Goal: Check status: Check status

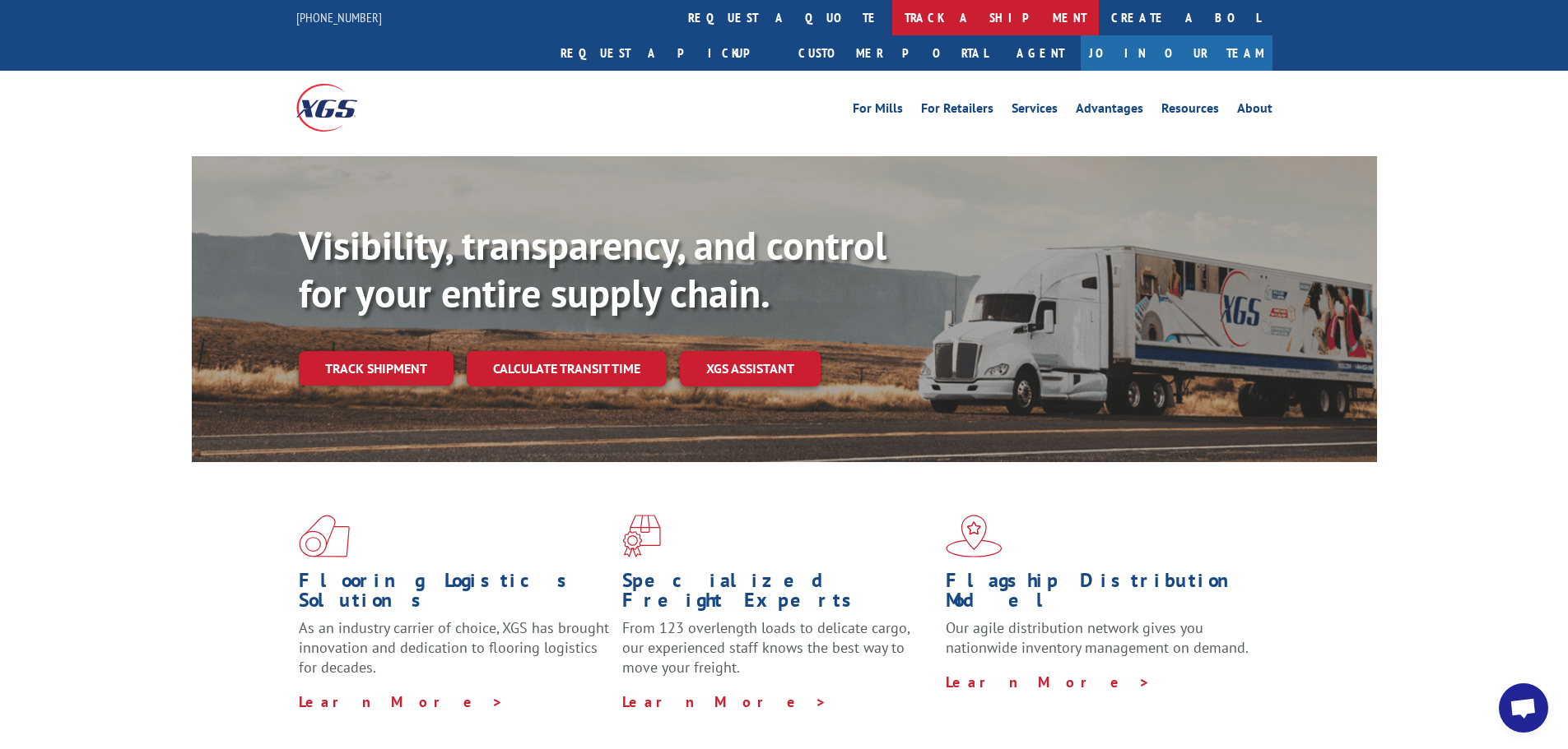
click at [892, 19] on link "track a shipment" at bounding box center [996, 18] width 206 height 35
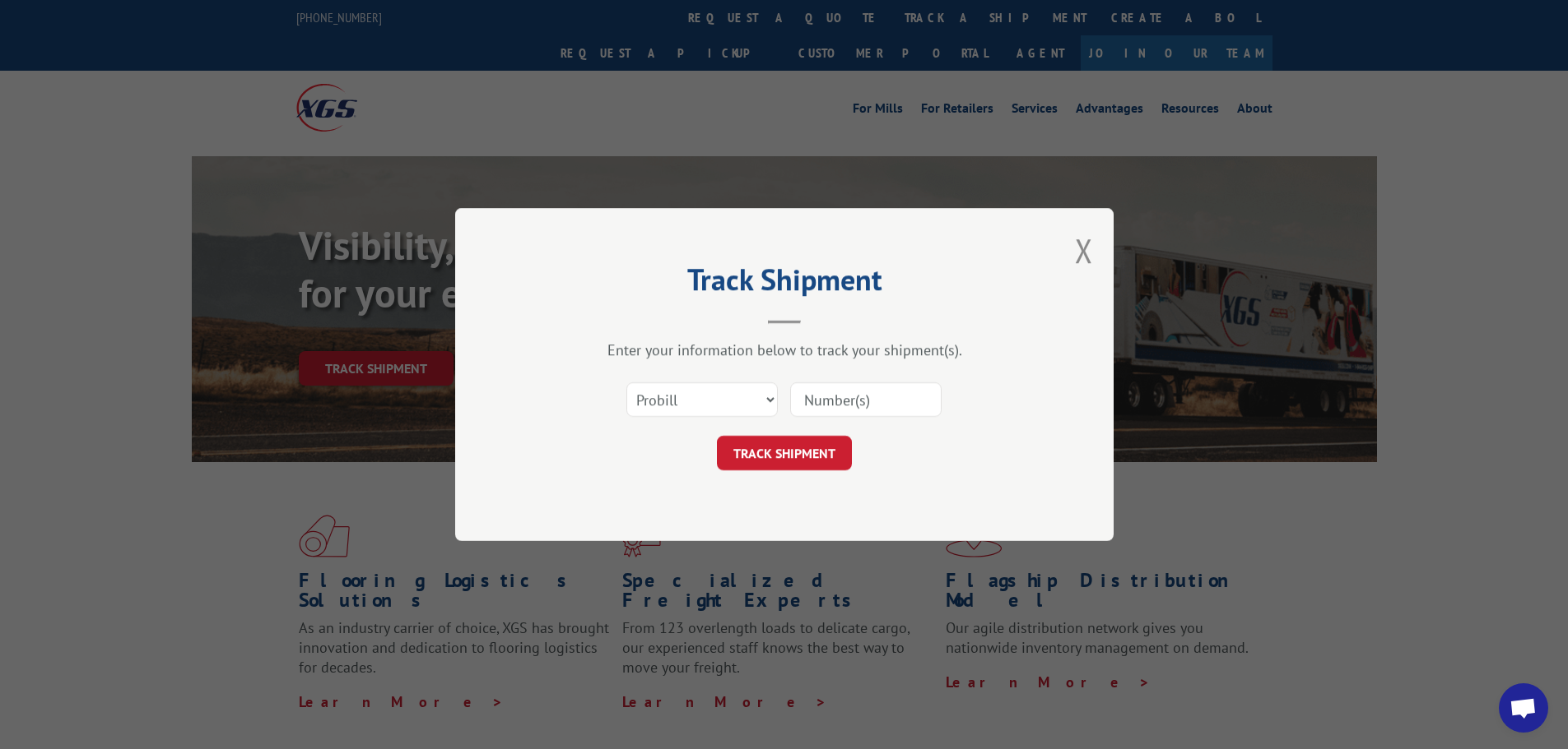
click at [823, 397] on input at bounding box center [866, 399] width 151 height 34
paste input "CG522470"
type input "CG522470"
click at [804, 450] on button "TRACK SHIPMENT" at bounding box center [784, 452] width 135 height 34
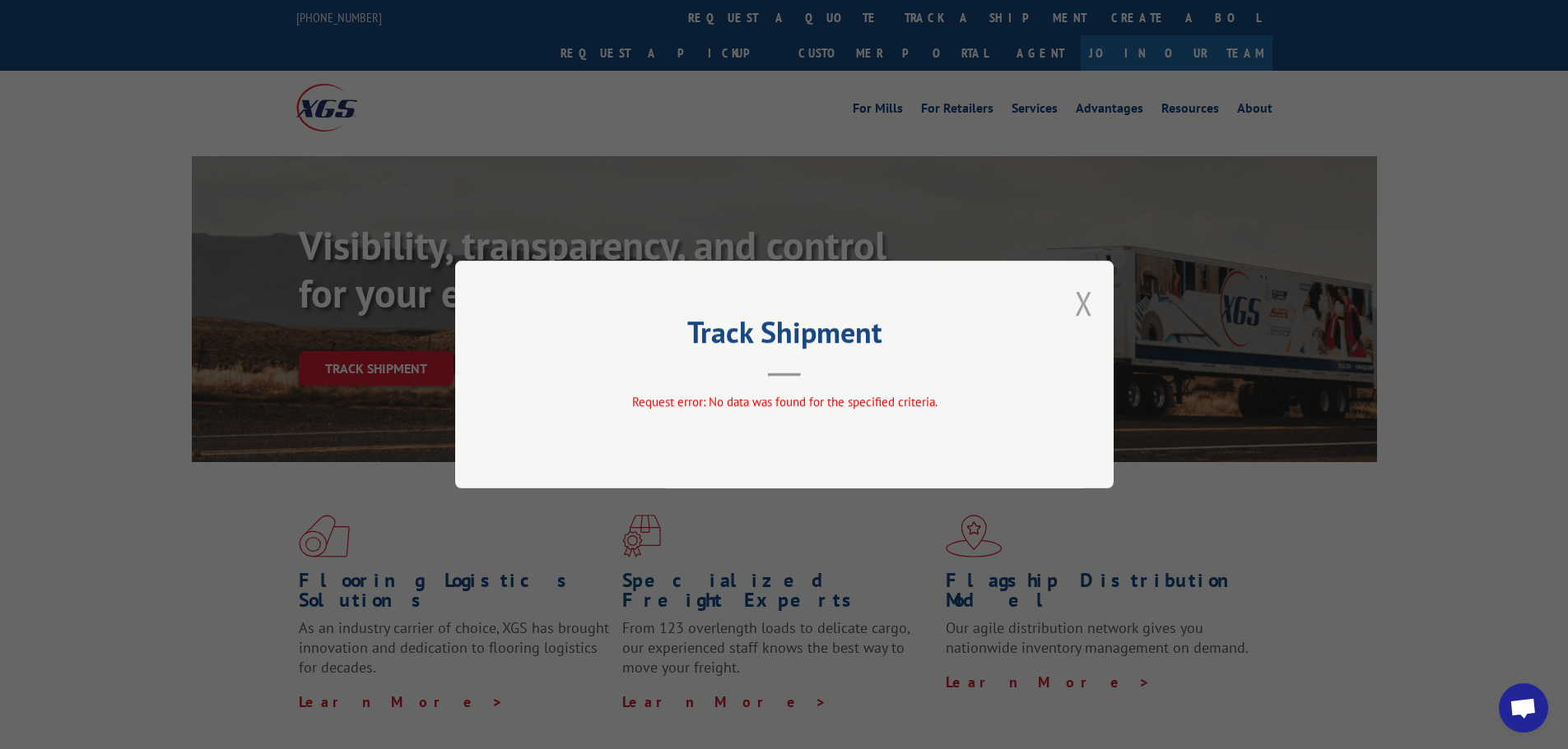
click at [1084, 302] on button "Close modal" at bounding box center [1084, 302] width 18 height 43
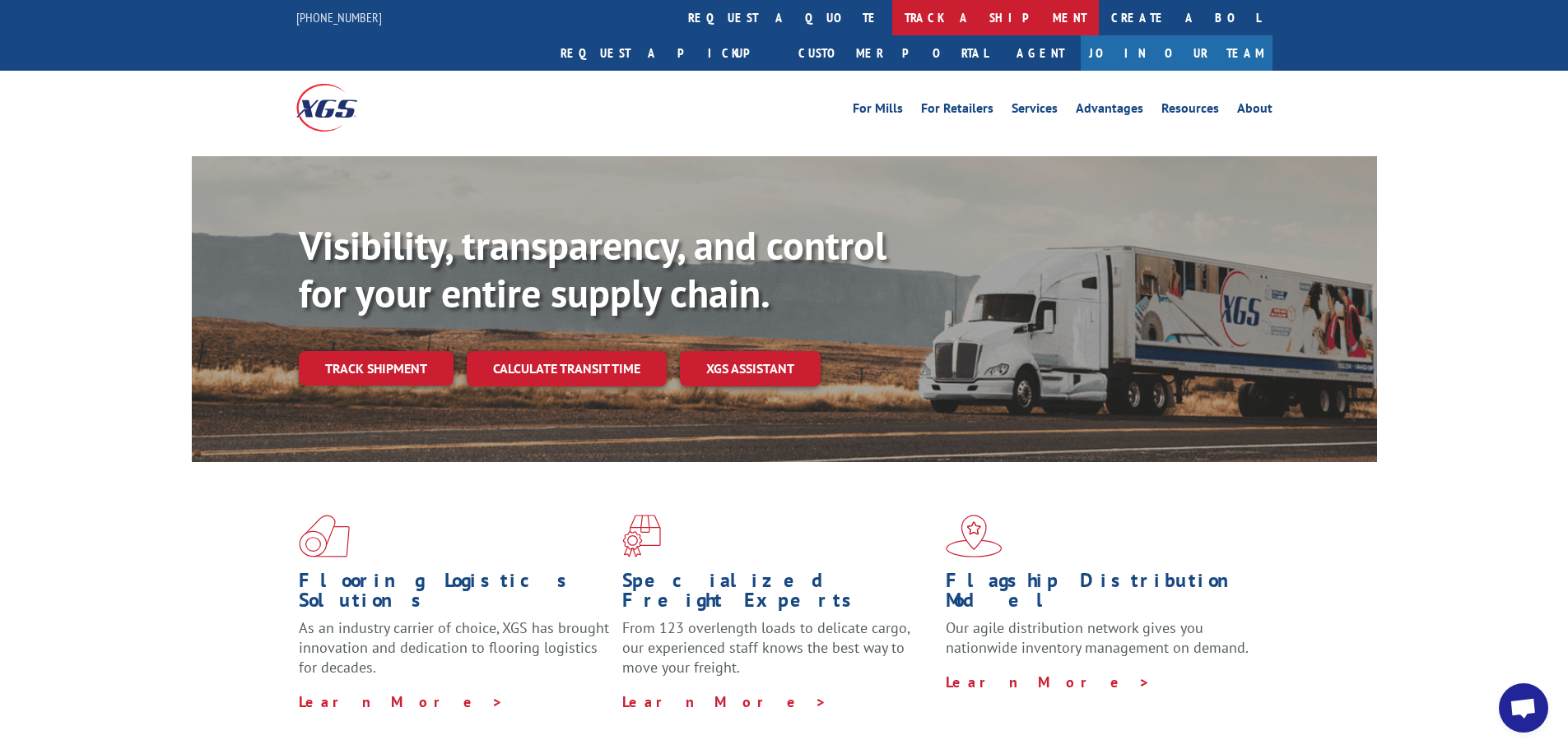
click at [892, 14] on link "track a shipment" at bounding box center [996, 18] width 206 height 35
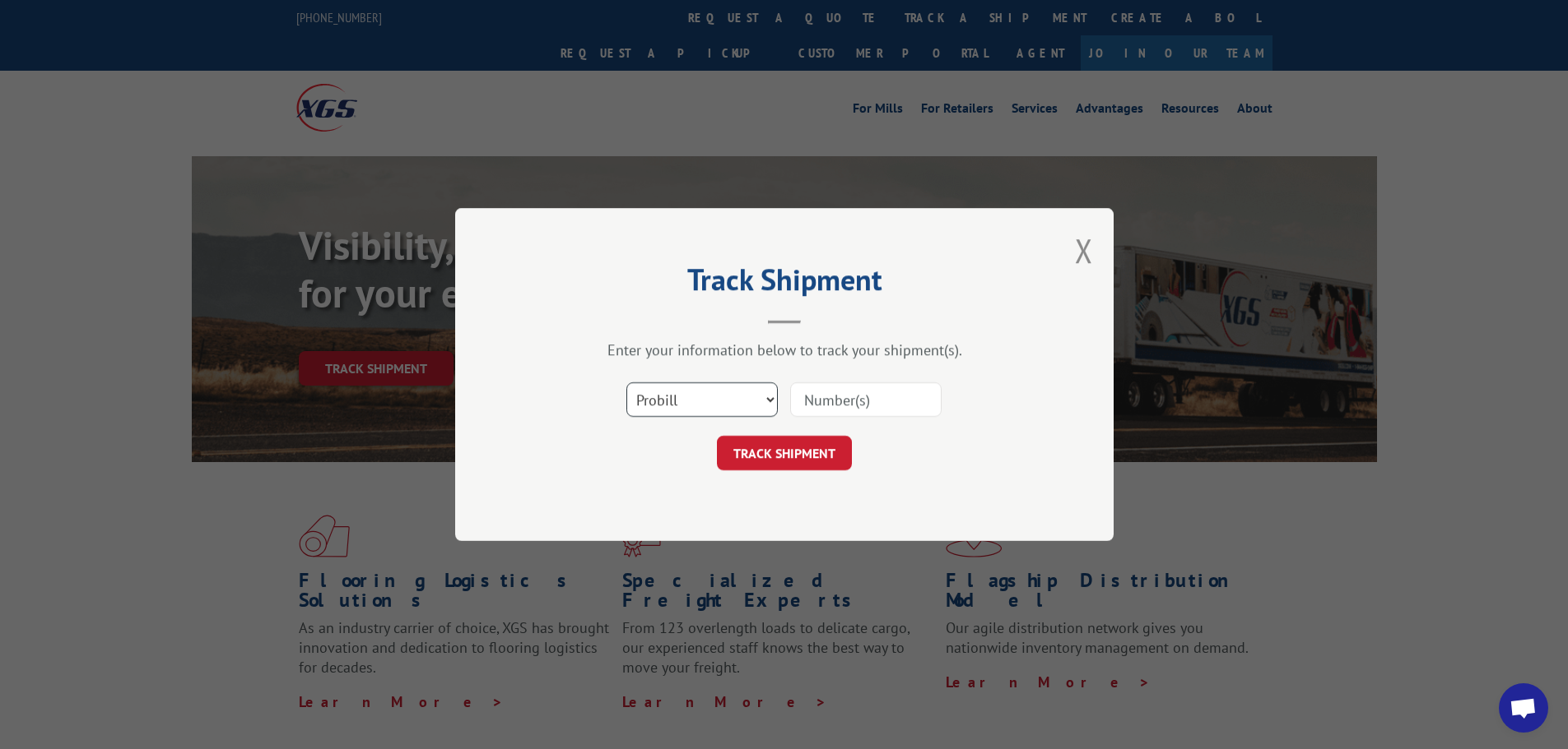
click at [670, 405] on select "Select category... Probill BOL PO" at bounding box center [701, 399] width 151 height 34
select select "bol"
click at [626, 382] on select "Select category... Probill BOL PO" at bounding box center [701, 399] width 151 height 34
click at [821, 401] on input at bounding box center [866, 399] width 151 height 34
paste input "CG522470"
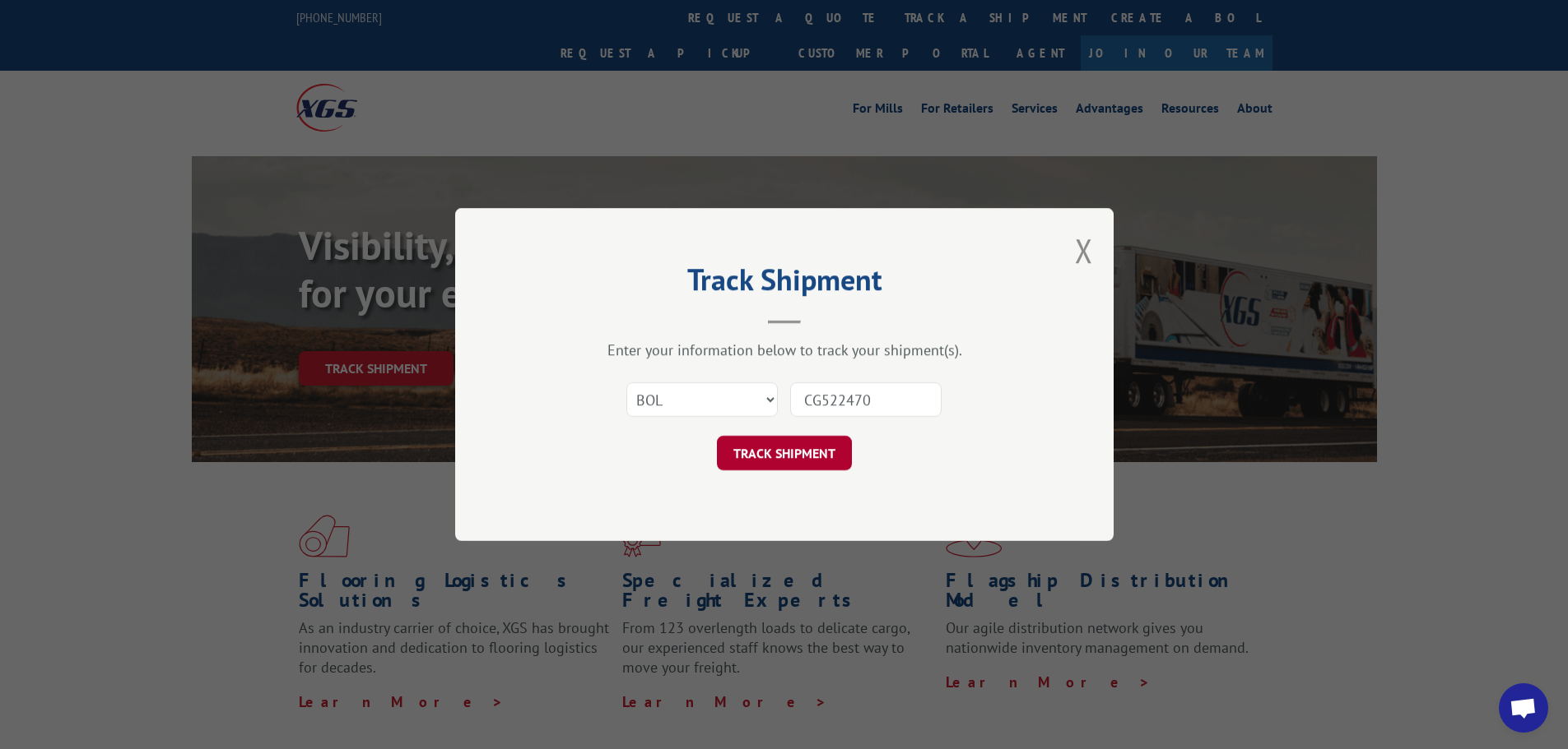
type input "CG522470"
click at [796, 457] on button "TRACK SHIPMENT" at bounding box center [784, 452] width 135 height 34
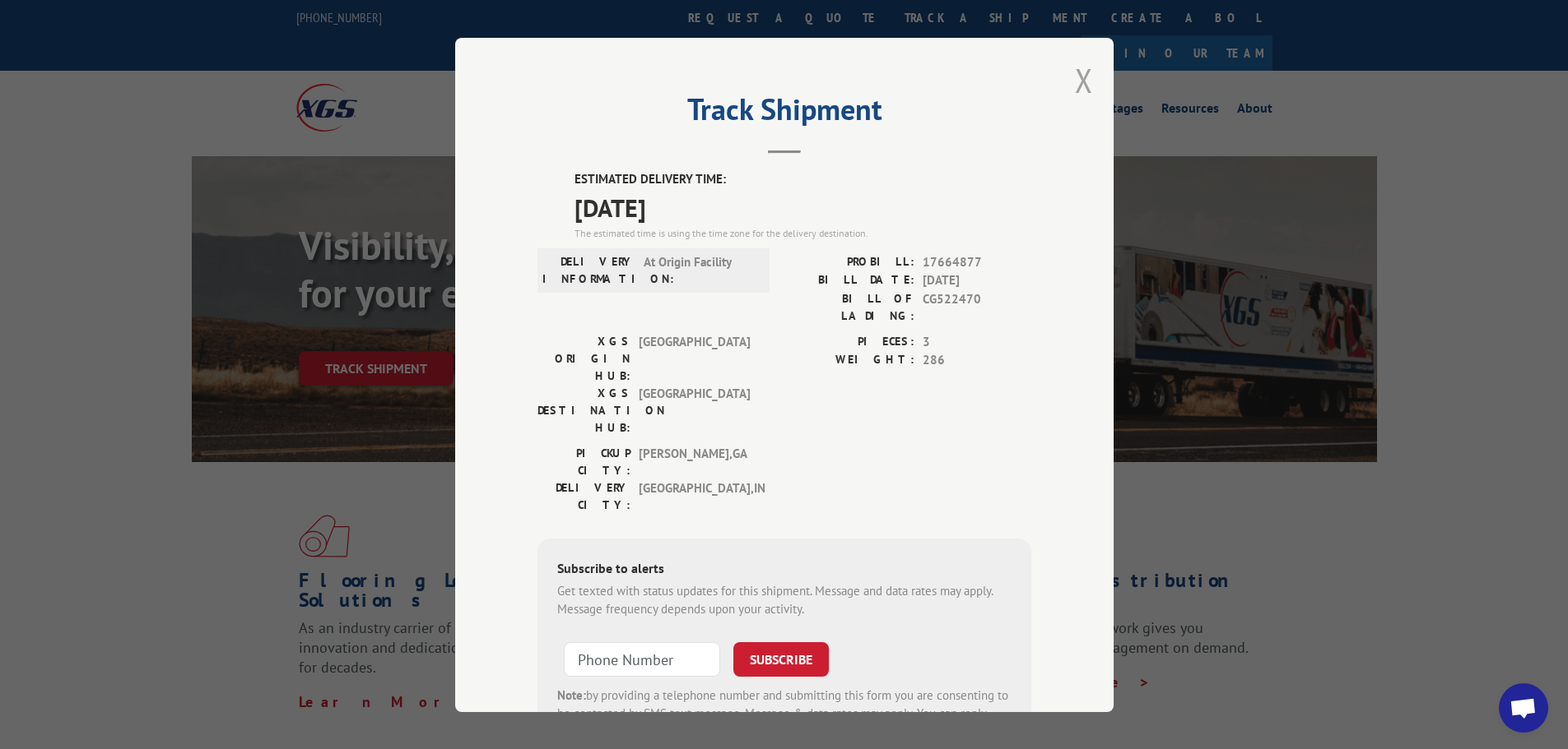
click at [1079, 79] on button "Close modal" at bounding box center [1084, 79] width 18 height 43
